Goal: Information Seeking & Learning: Learn about a topic

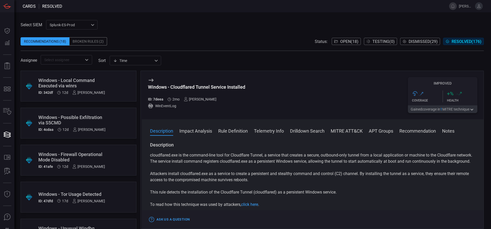
click at [342, 44] on button "Open ( 18 )" at bounding box center [346, 41] width 29 height 7
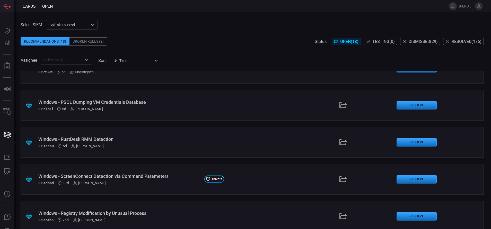
scroll to position [12, 0]
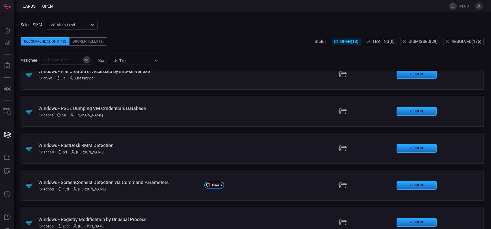
click at [88, 58] on icon "Open" at bounding box center [87, 60] width 6 height 6
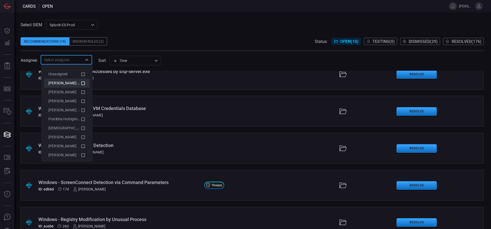
click at [81, 82] on icon at bounding box center [83, 83] width 5 height 6
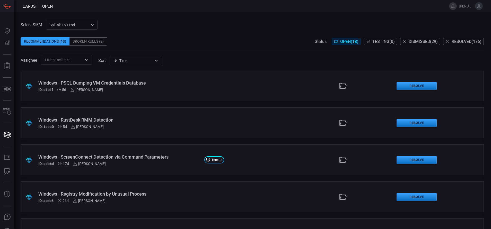
click at [164, 43] on div "Recommendations (18) Broken Rules (2) Status: Open ( 18 ) Testing ( 0 ) Dismiss…" at bounding box center [253, 41] width 464 height 8
click at [150, 88] on div "ID: d1b1f 5d [PERSON_NAME]" at bounding box center [119, 90] width 162 height 4
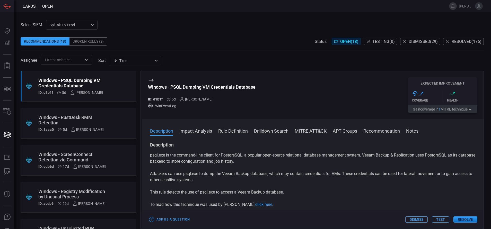
click at [241, 130] on button "Rule Definition" at bounding box center [233, 131] width 30 height 6
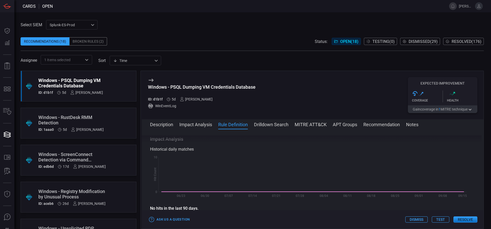
scroll to position [174, 0]
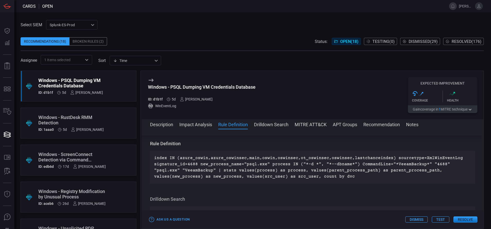
click at [107, 115] on div ".suggested_cards_icon{fill:url(#suggested_cards_icon);} Windows - RustDesk RMM …" at bounding box center [79, 123] width 116 height 31
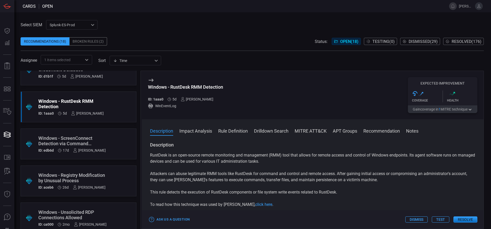
scroll to position [27, 0]
